Goal: Task Accomplishment & Management: Manage account settings

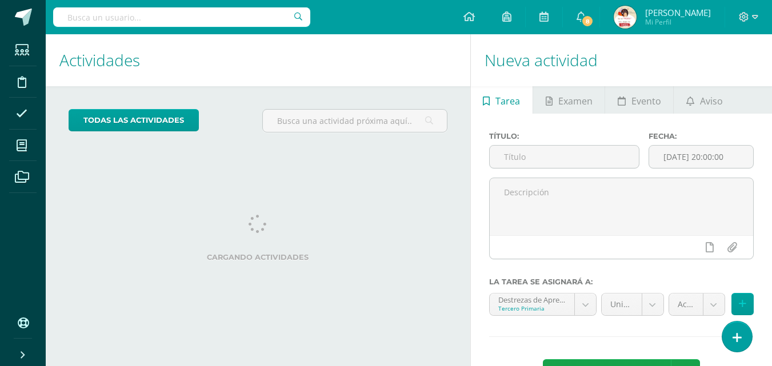
click at [95, 18] on input "text" at bounding box center [181, 16] width 257 height 19
click at [89, 16] on input "matetmaticas" at bounding box center [181, 16] width 257 height 19
type input "matematicas"
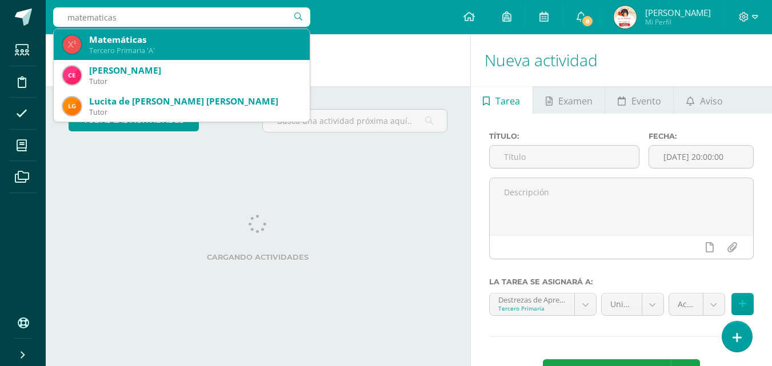
click at [117, 38] on div "Matemáticas" at bounding box center [195, 40] width 212 height 12
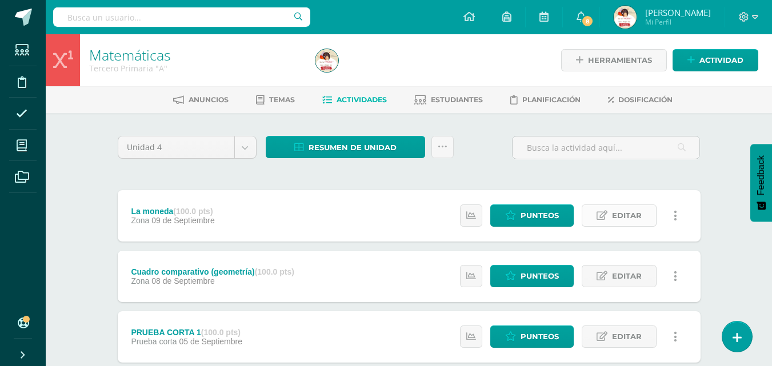
click at [619, 213] on span "Editar" at bounding box center [627, 215] width 30 height 21
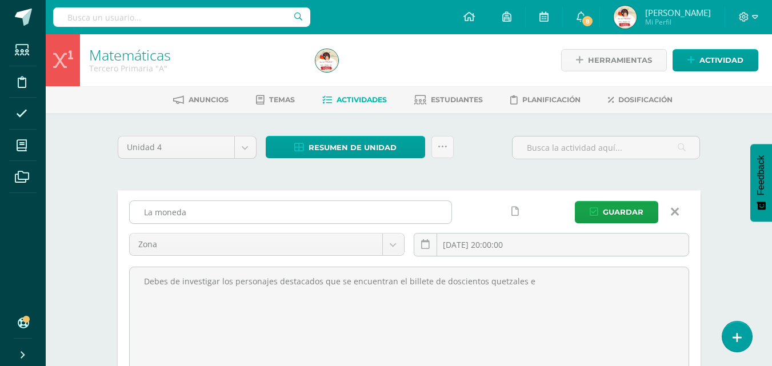
click at [193, 213] on input "La moneda" at bounding box center [291, 212] width 322 height 22
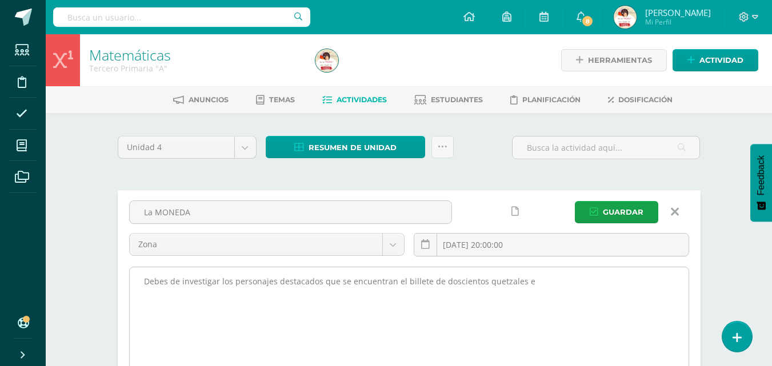
type input "La MONEDA"
click at [529, 282] on textarea "Debes de investigar los personajes destacados que se encuentran el billete de d…" at bounding box center [409, 331] width 559 height 126
type textarea "D"
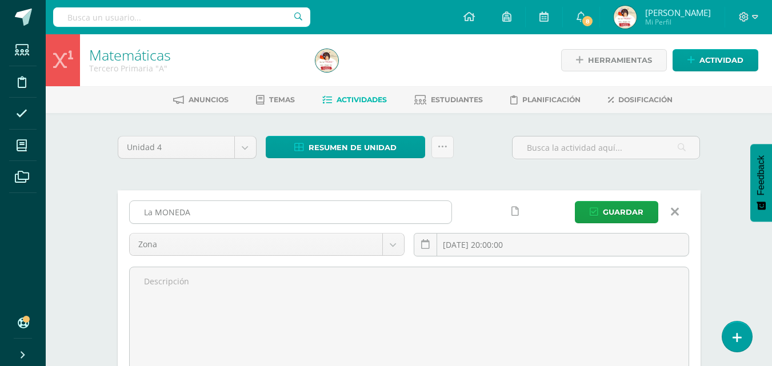
click at [151, 214] on input "La MONEDA" at bounding box center [291, 212] width 322 height 22
click at [193, 209] on input "LA MONEDA" at bounding box center [291, 212] width 322 height 22
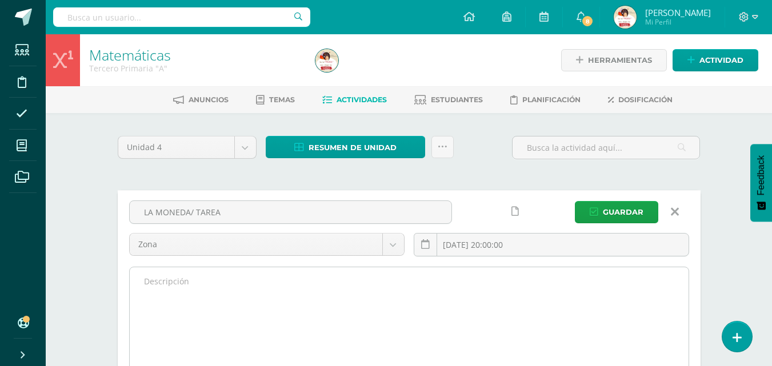
type input "LA MONEDA/ TAREA"
click at [148, 284] on textarea "Debes de investigar los personajes destacados que se encuentran el billete de d…" at bounding box center [409, 331] width 559 height 126
click at [424, 282] on textarea "Debes de investigar los personajes destacados que se encuentran el billete de d…" at bounding box center [409, 331] width 559 height 126
click at [596, 282] on textarea "Debes de investigar los personajes destacados que se encuentran el billete de d…" at bounding box center [409, 331] width 559 height 126
click at [165, 294] on textarea "Debes de investigar los personajes destacados que se encuentran el billete de d…" at bounding box center [409, 331] width 559 height 126
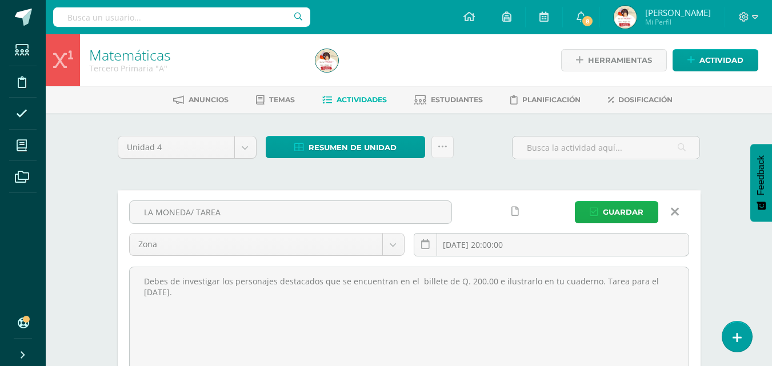
type textarea "Debes de investigar los personajes destacados que se encuentran en el billete d…"
click at [617, 209] on span "Guardar" at bounding box center [623, 212] width 41 height 21
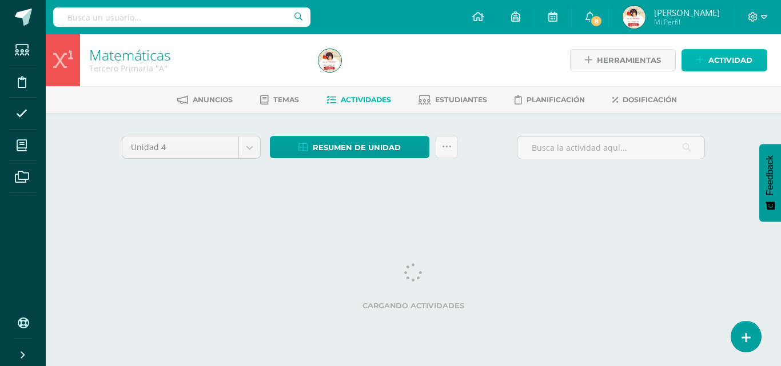
click at [743, 63] on span "Actividad" at bounding box center [730, 60] width 44 height 21
